Goal: Task Accomplishment & Management: Manage account settings

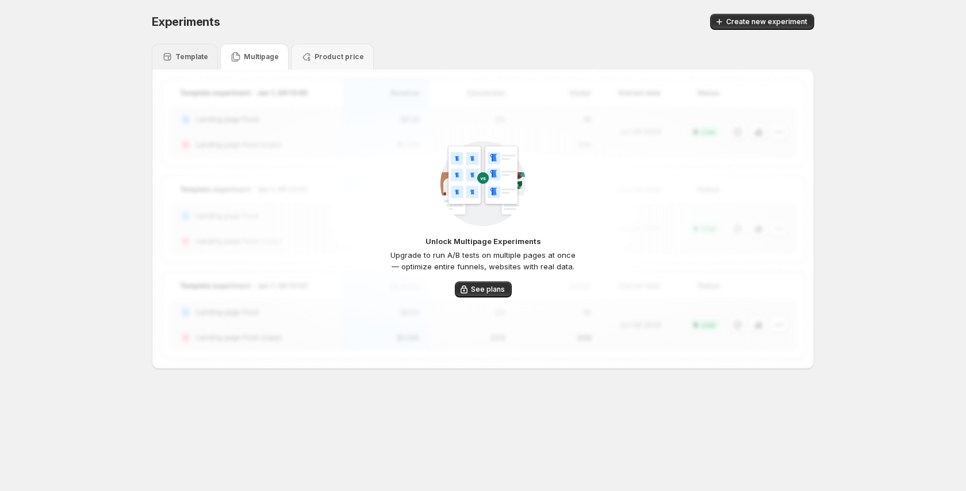
click at [187, 56] on p "Template" at bounding box center [191, 56] width 33 height 9
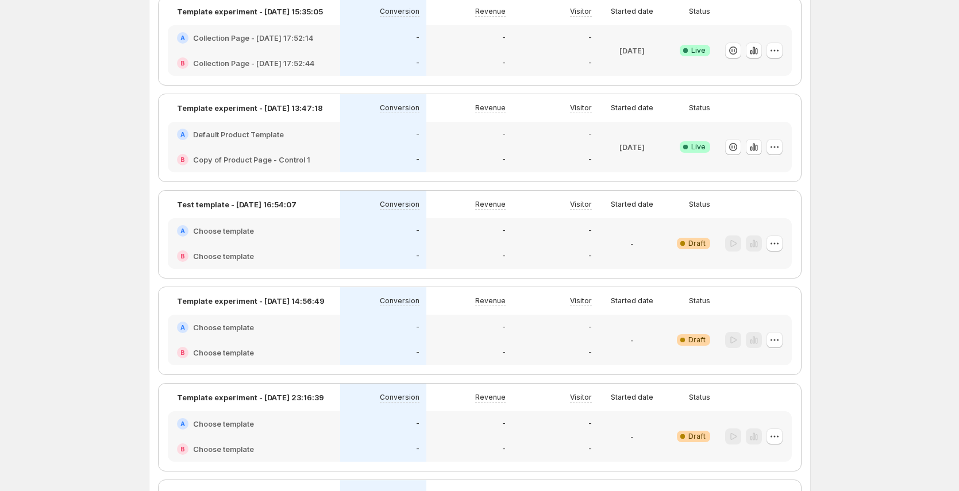
scroll to position [53, 0]
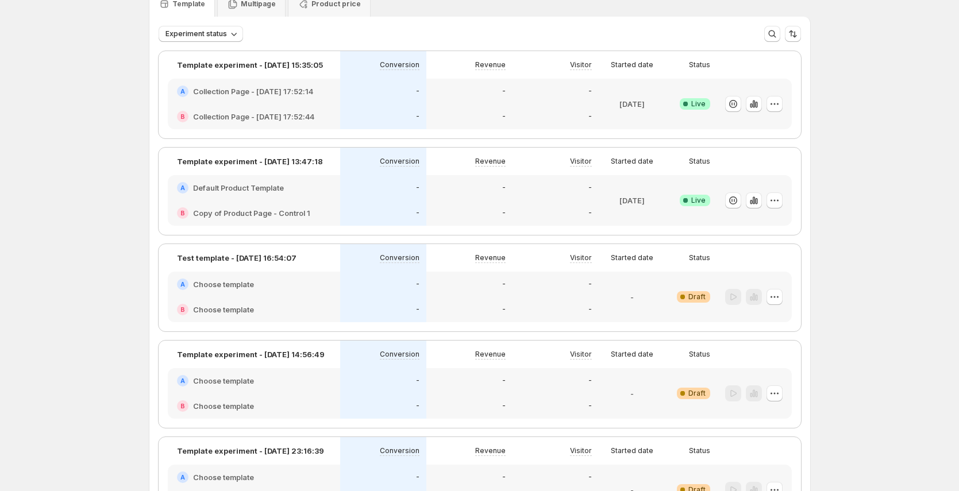
click at [479, 198] on div "-" at bounding box center [470, 187] width 86 height 25
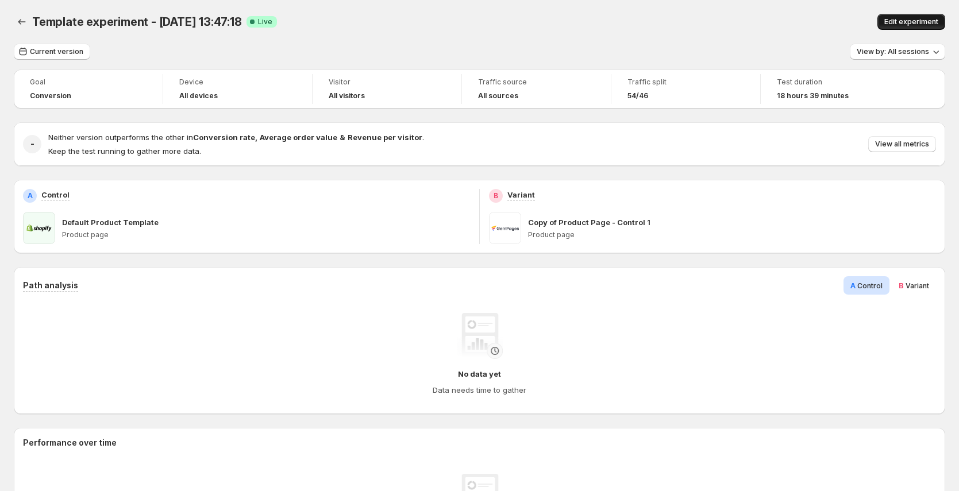
click at [916, 23] on span "Edit experiment" at bounding box center [912, 21] width 54 height 9
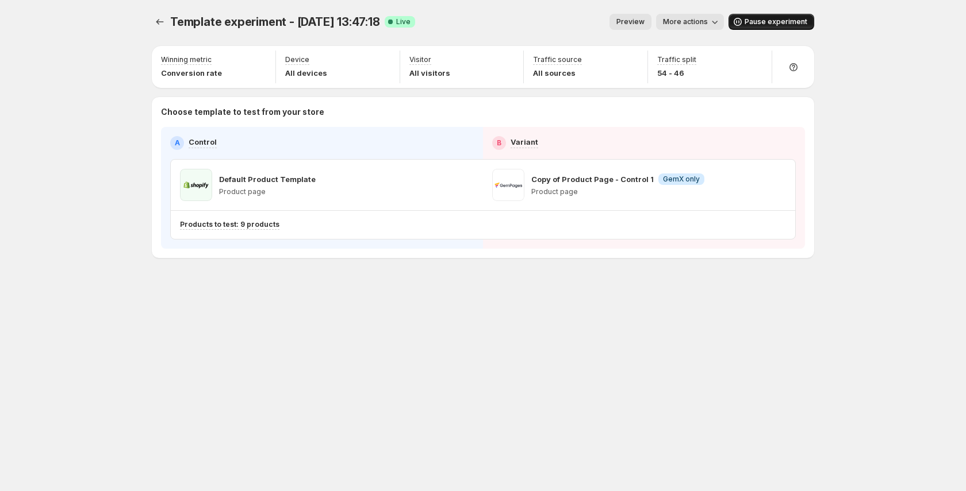
click at [774, 21] on span "Pause experiment" at bounding box center [775, 21] width 63 height 9
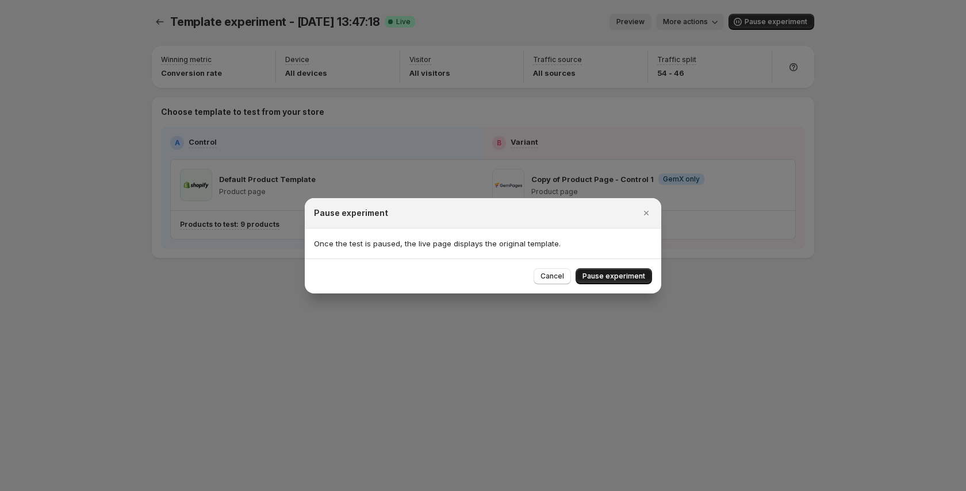
click at [628, 275] on span "Pause experiment" at bounding box center [613, 276] width 63 height 9
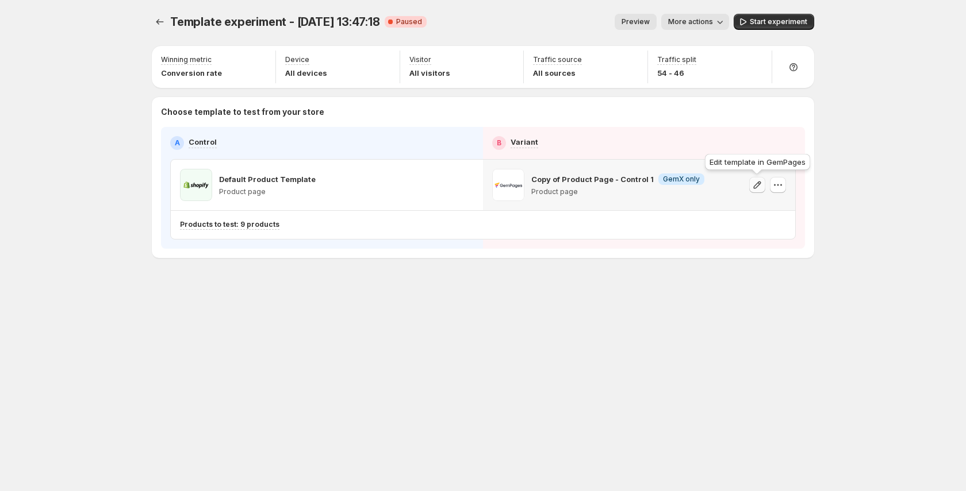
click at [761, 186] on icon "button" at bounding box center [756, 184] width 11 height 11
click at [466, 186] on icon "button" at bounding box center [465, 184] width 11 height 11
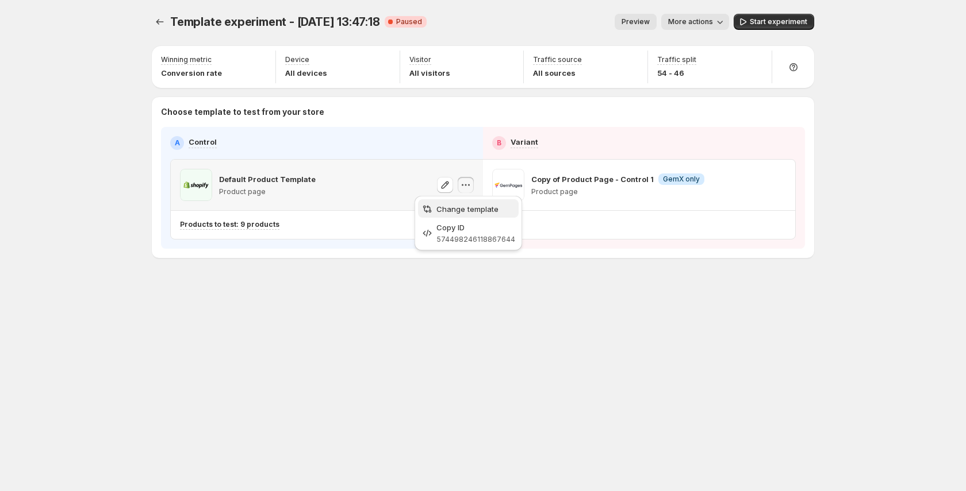
click at [469, 208] on span "Change template" at bounding box center [467, 209] width 62 height 9
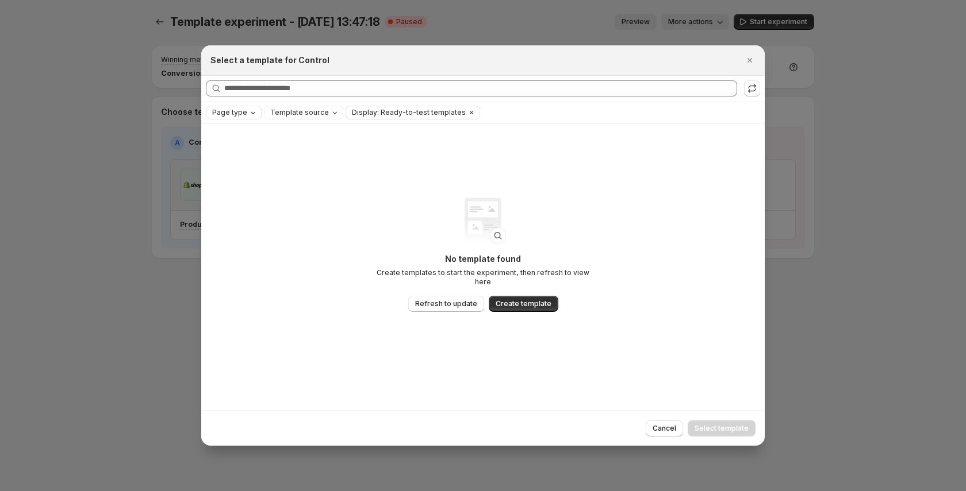
click at [248, 112] on icon "Page type" at bounding box center [252, 112] width 9 height 9
click at [749, 63] on icon "Close" at bounding box center [749, 60] width 11 height 11
